Goal: Information Seeking & Learning: Learn about a topic

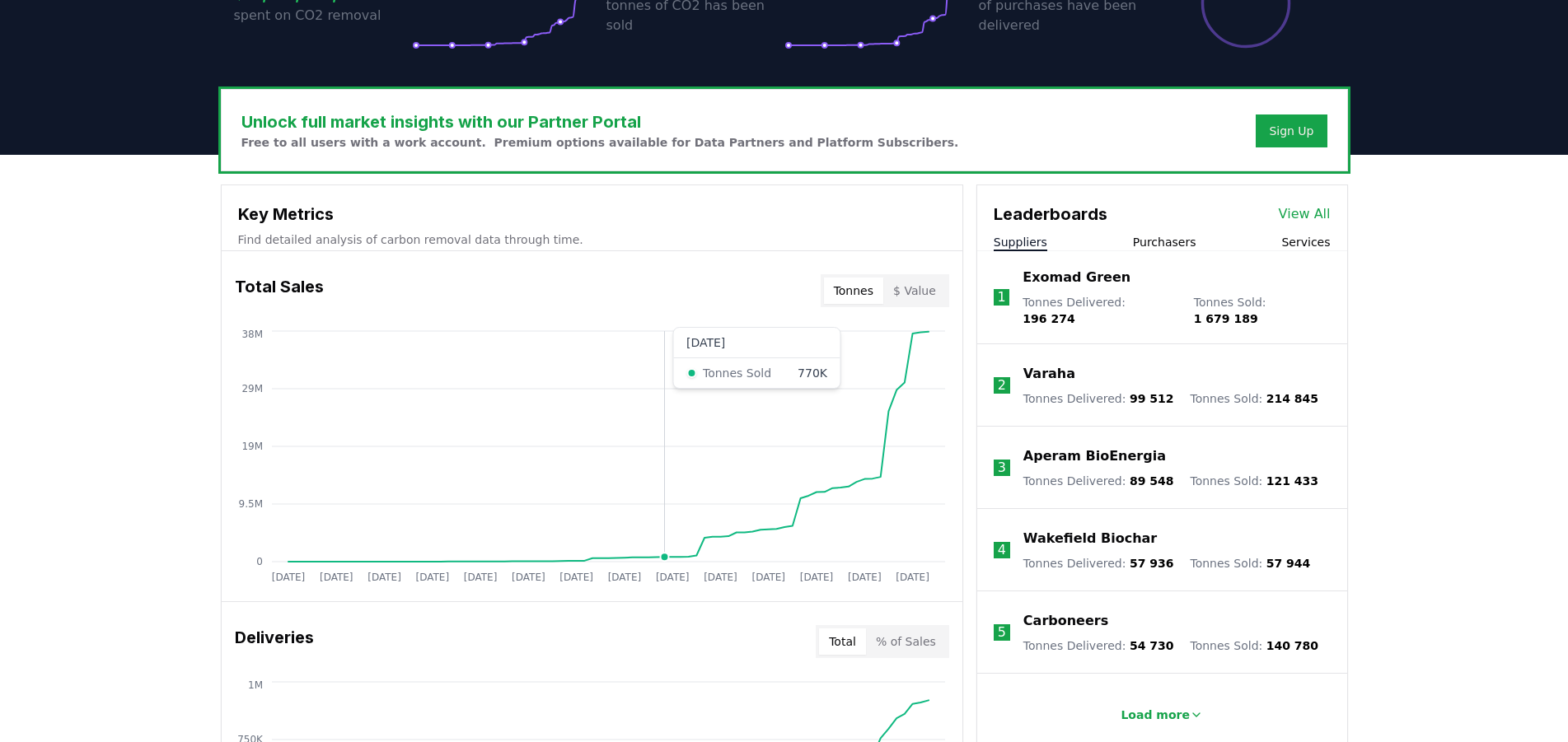
scroll to position [420, 0]
click at [1096, 446] on p "Aperam BioEnergia" at bounding box center [1094, 456] width 142 height 20
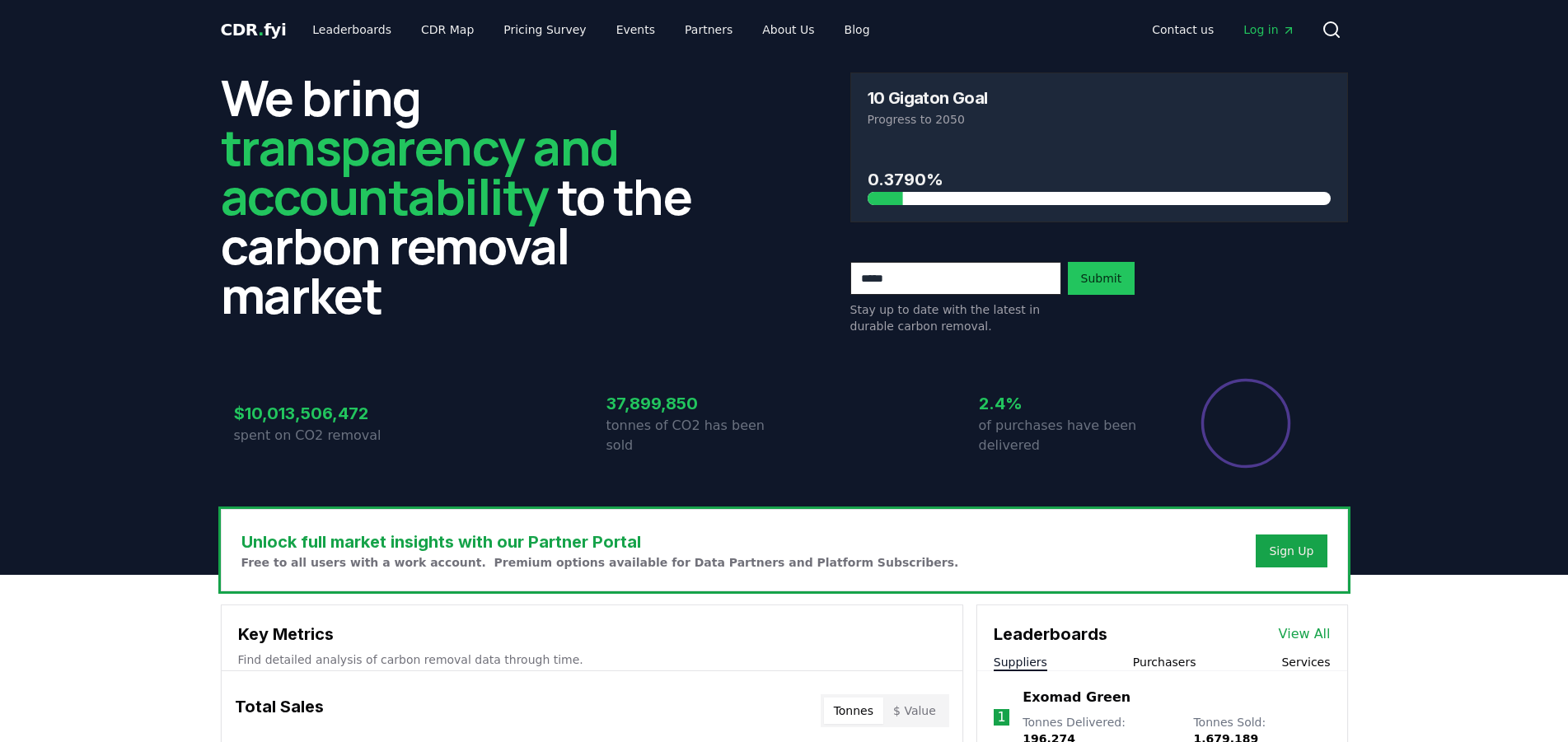
scroll to position [420, 0]
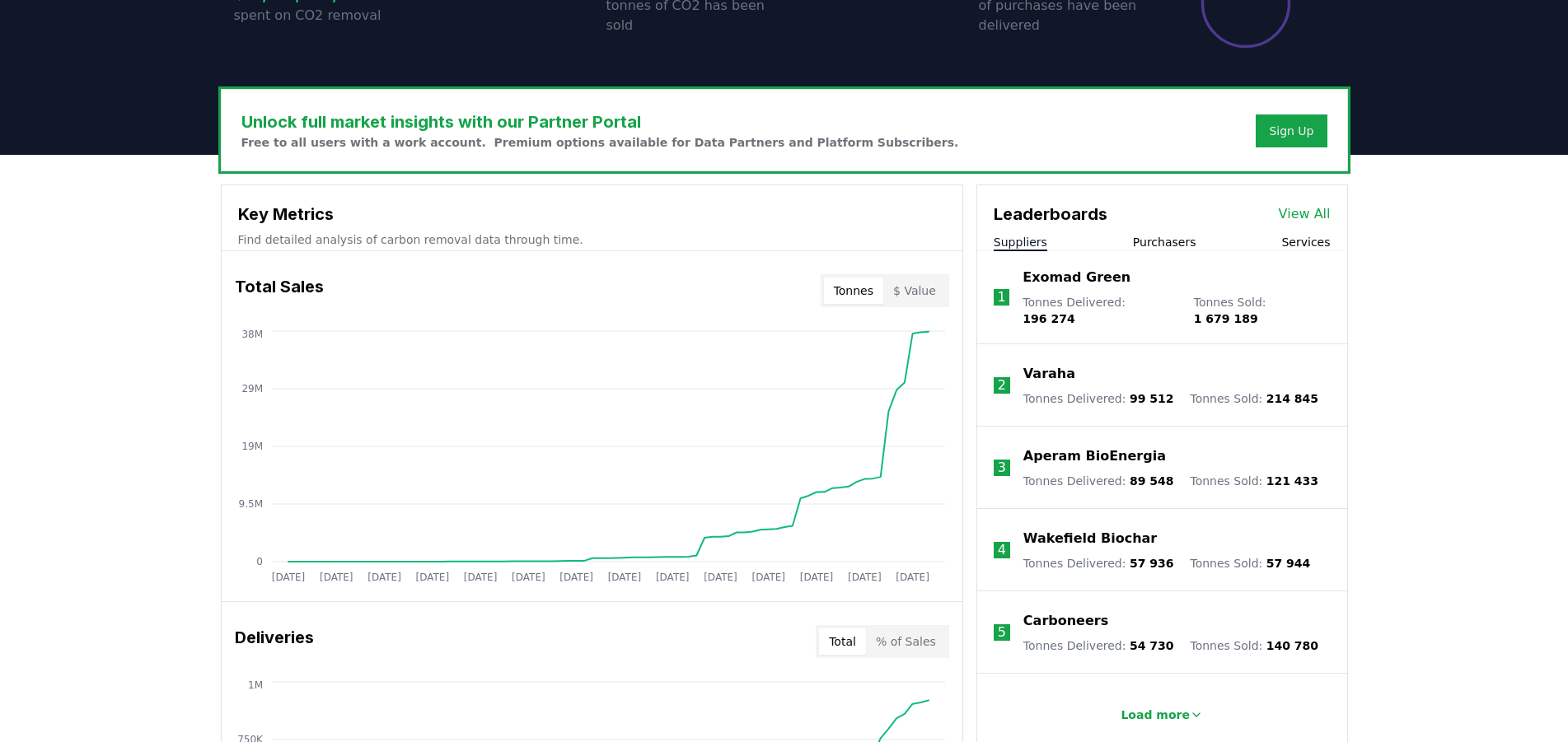
click at [1067, 281] on body "CDR . fyi Leaderboards CDR Map Pricing Survey Events Partners About Us Blog Con…" at bounding box center [784, 659] width 1568 height 2157
click at [1065, 277] on p "Exomad Green" at bounding box center [1076, 278] width 108 height 20
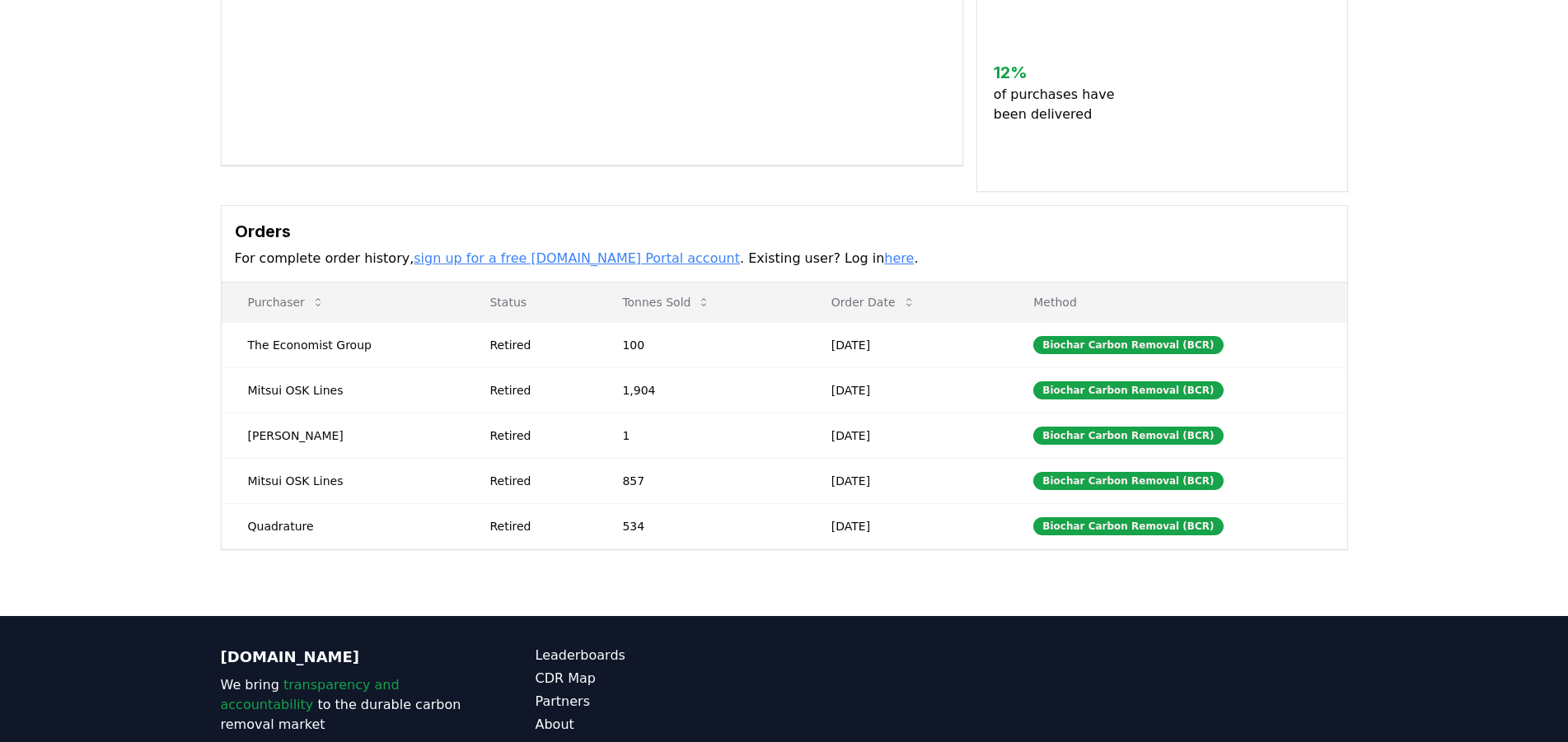
scroll to position [336, 0]
